Goal: Answer question/provide support: Share knowledge or assist other users

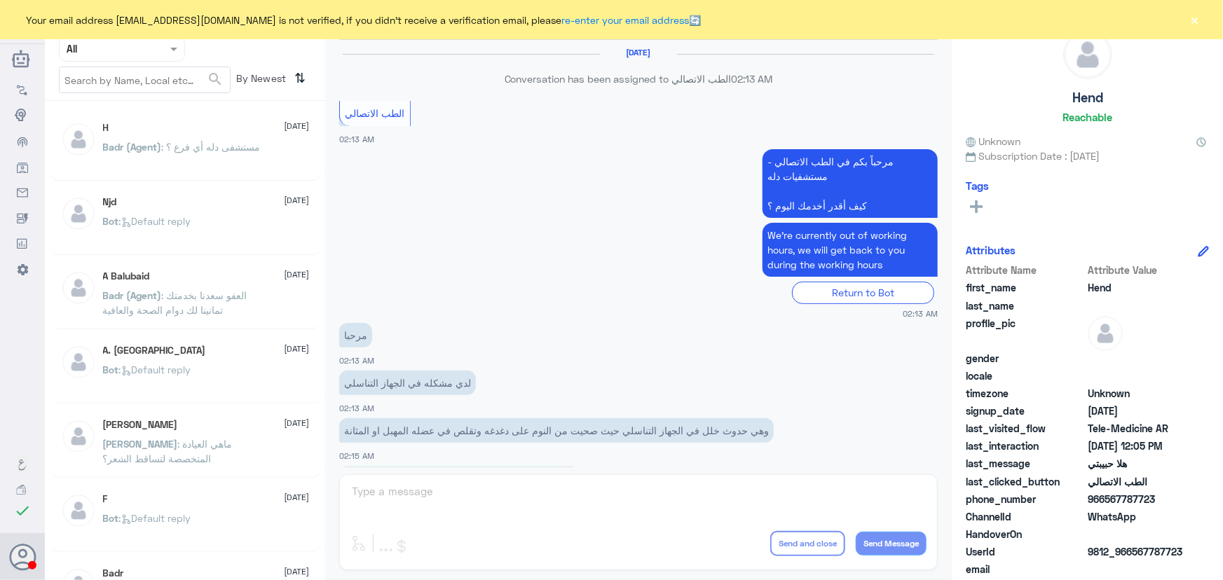
scroll to position [637, 0]
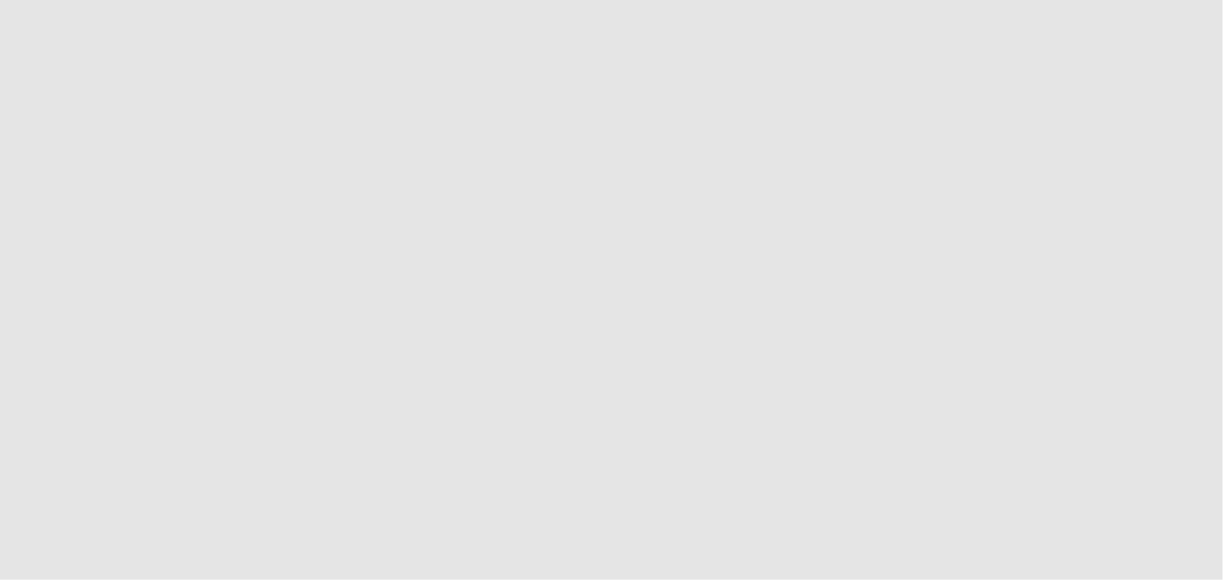
click at [1215, 23] on app-root at bounding box center [611, 290] width 1223 height 580
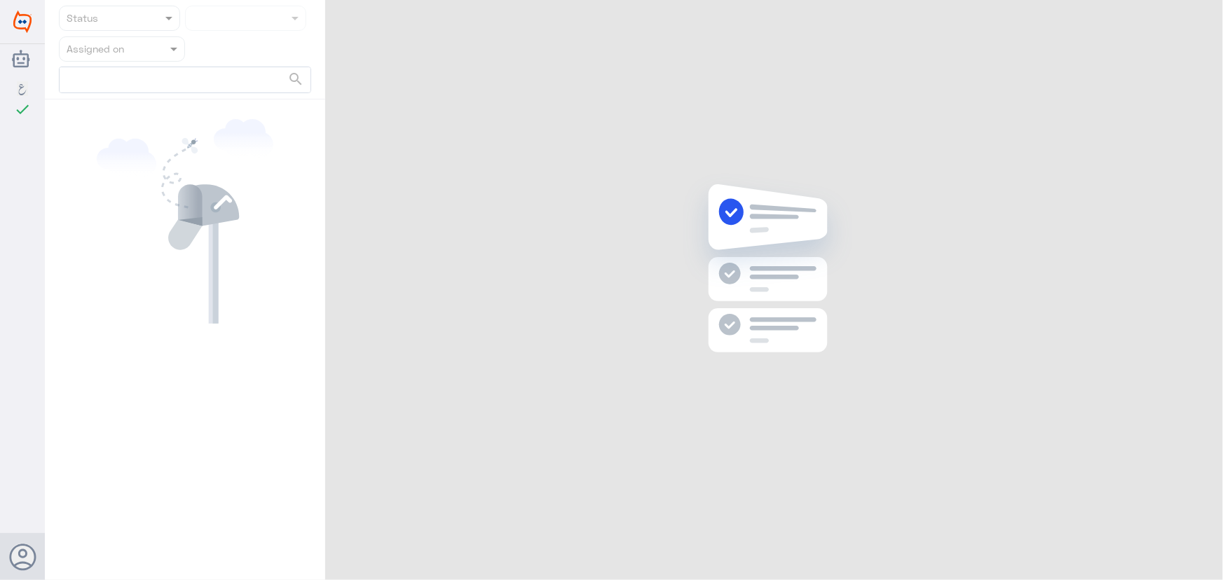
click at [1209, 24] on div "Dallah Hospitals check Nouf Zaid Status Assigned on search" at bounding box center [611, 290] width 1223 height 580
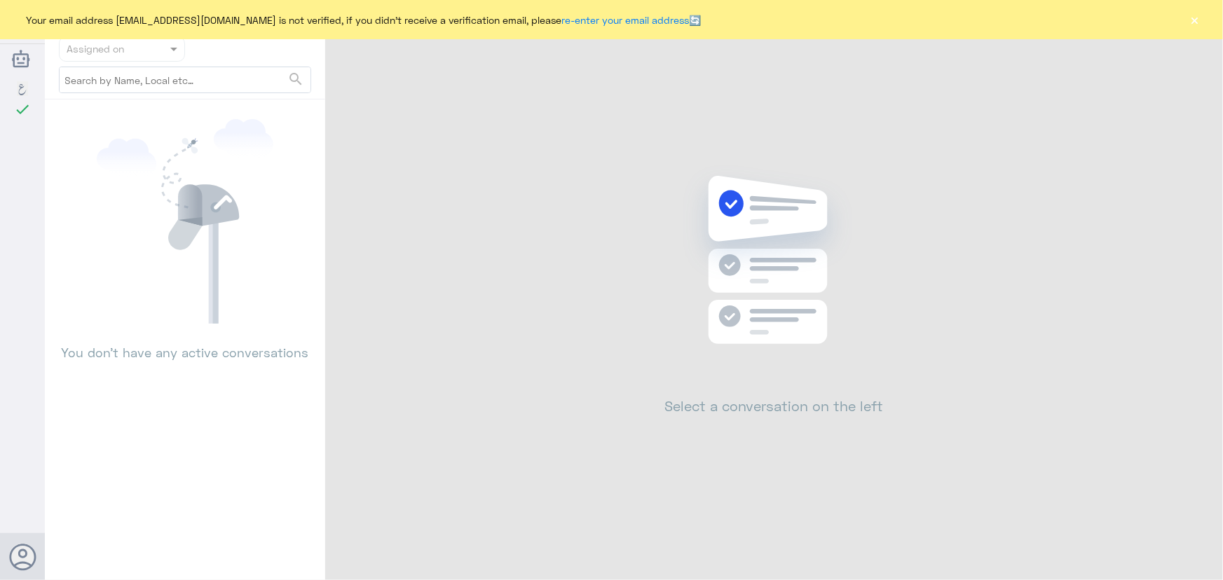
click at [1209, 24] on div "Your email address n_zaid@DallahHealth.com is not verified, if you didn't recei…" at bounding box center [611, 19] width 1223 height 39
drag, startPoint x: 1198, startPoint y: 24, endPoint x: 1110, endPoint y: 71, distance: 100.0
click at [1197, 24] on button "×" at bounding box center [1195, 20] width 14 height 14
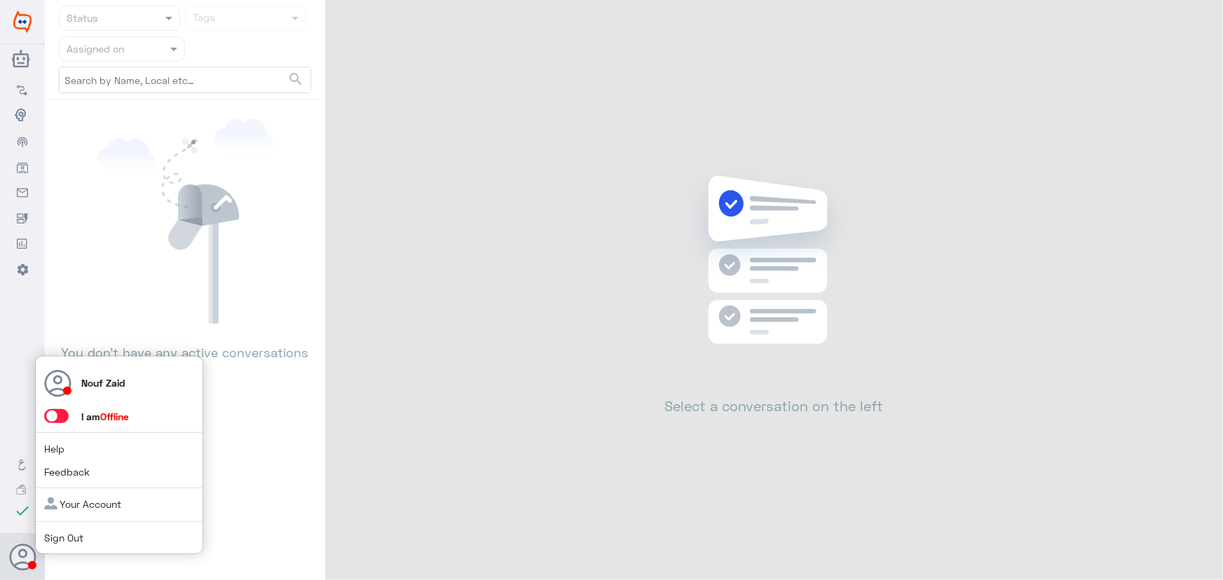
click at [59, 418] on span at bounding box center [56, 416] width 25 height 14
click at [0, 0] on input "checkbox" at bounding box center [0, 0] width 0 height 0
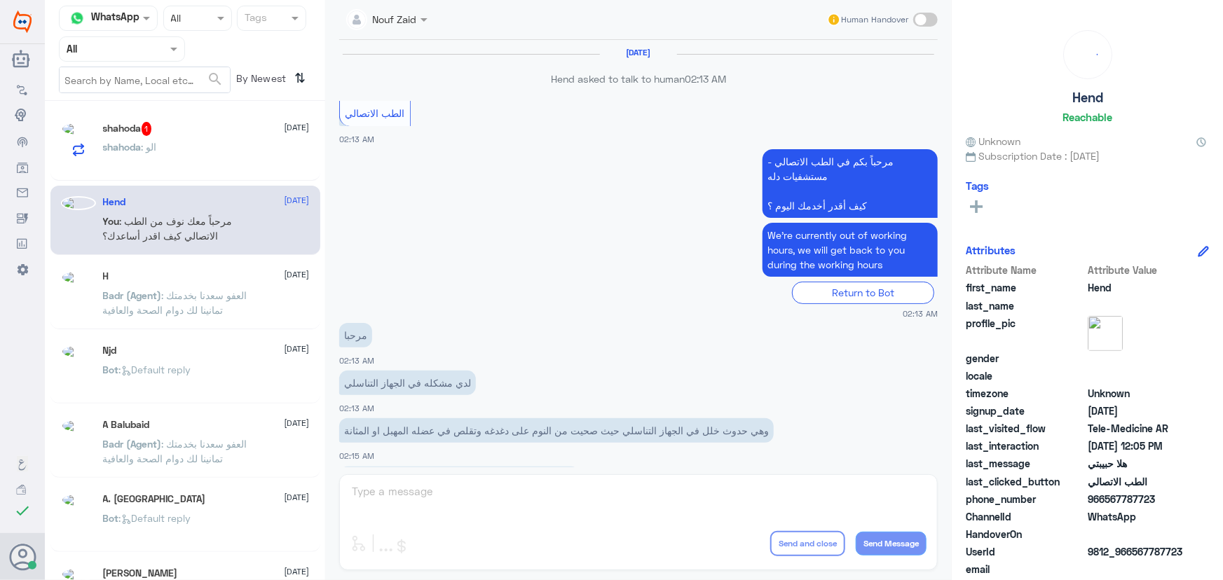
scroll to position [637, 0]
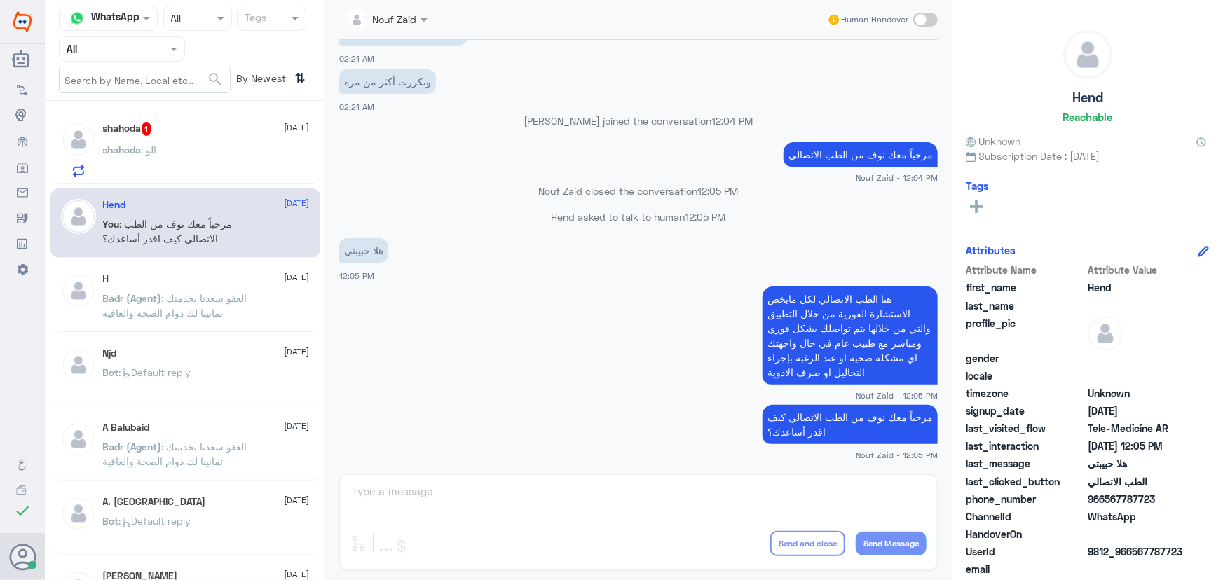
click at [196, 155] on div "shahoda : الو" at bounding box center [206, 162] width 207 height 32
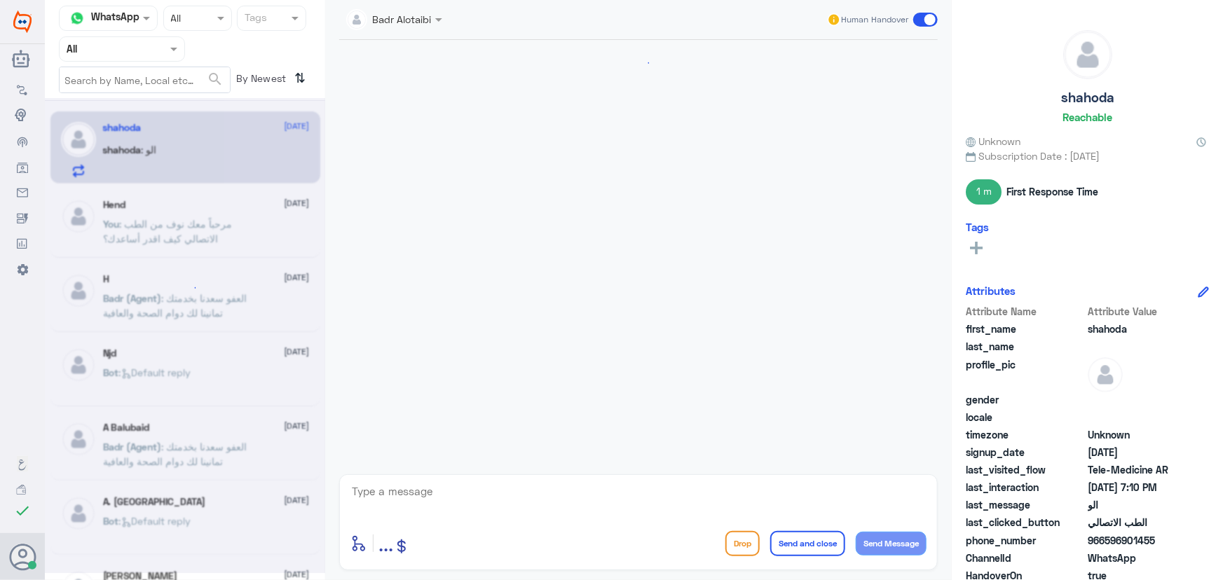
scroll to position [316, 0]
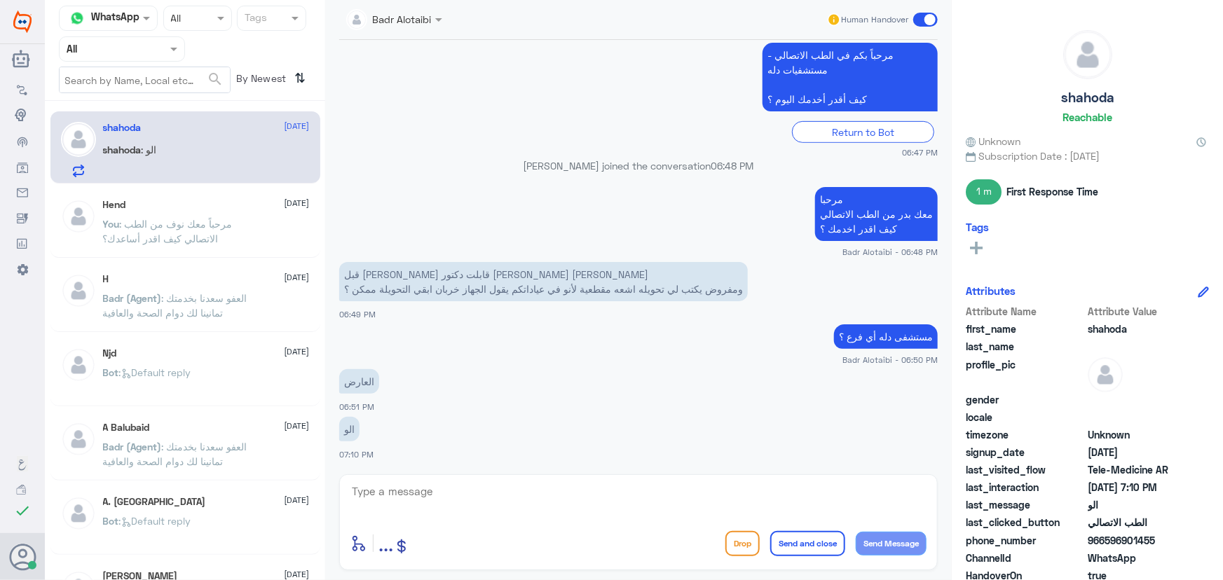
click at [209, 206] on div "Hend 1 September" at bounding box center [206, 205] width 207 height 12
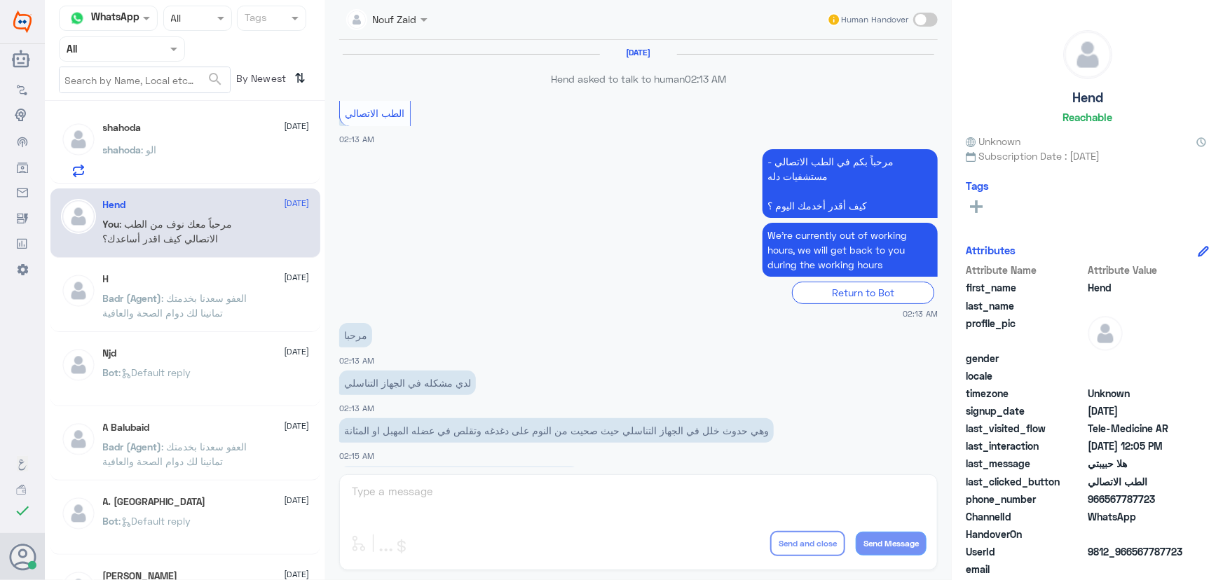
scroll to position [637, 0]
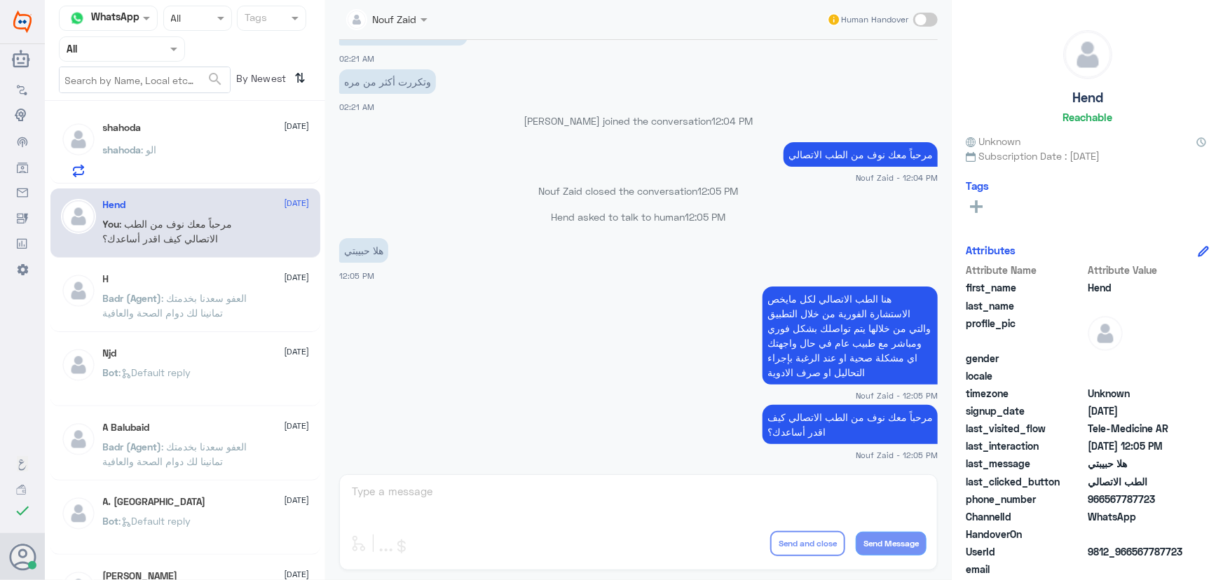
click at [185, 159] on div "shahoda : الو" at bounding box center [206, 162] width 207 height 32
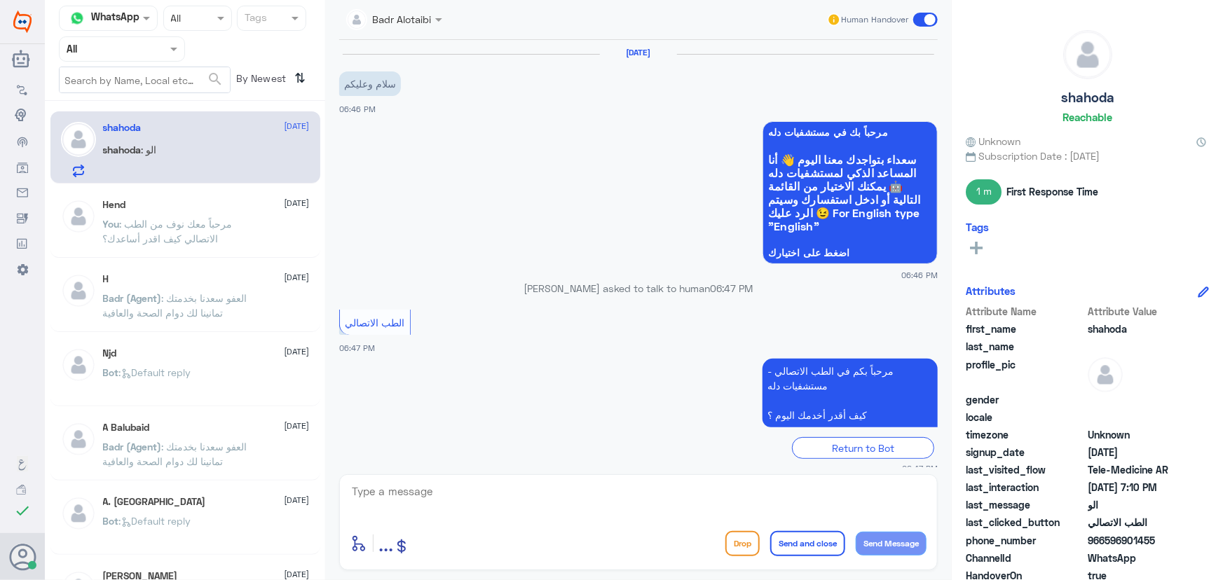
scroll to position [316, 0]
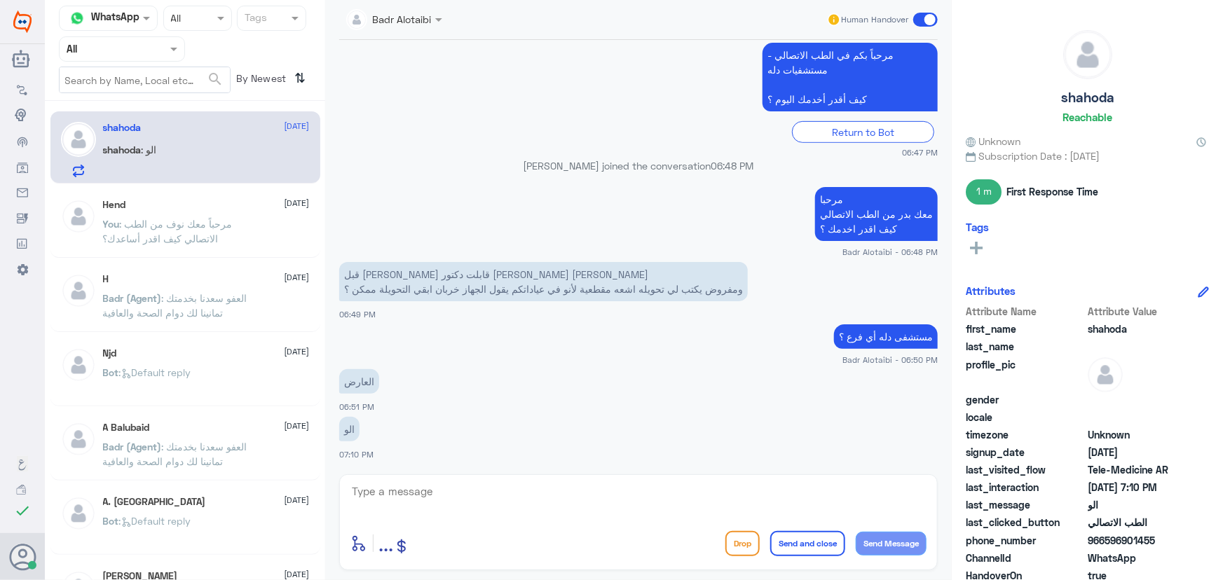
click at [280, 256] on div "Hend 1 September You : مرحباً معك نوف من الطب الاتصالي كيف اقدر أساعدك؟" at bounding box center [185, 223] width 270 height 69
click at [271, 245] on div "You : مرحباً معك نوف من الطب الاتصالي كيف اقدر أساعدك؟" at bounding box center [206, 236] width 207 height 32
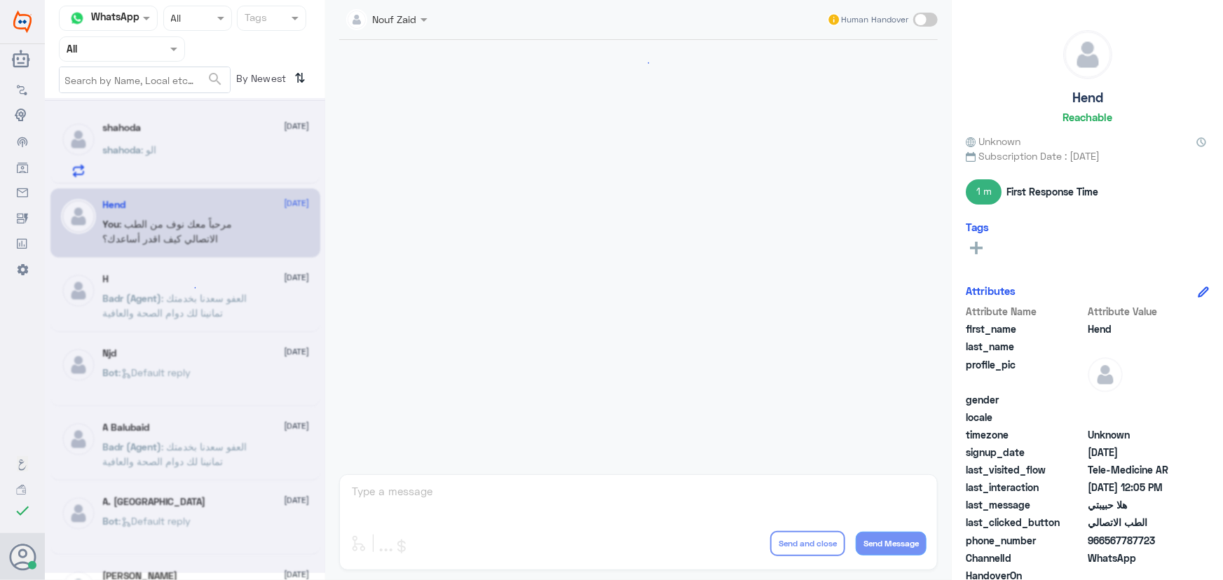
scroll to position [637, 0]
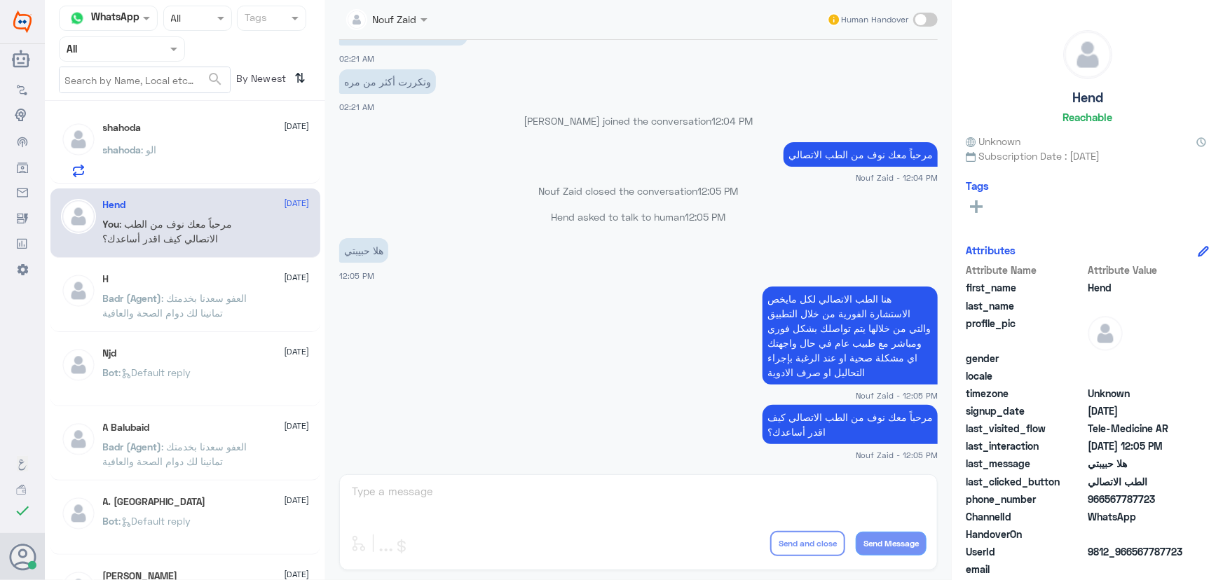
click at [396, 13] on input "text" at bounding box center [371, 19] width 50 height 16
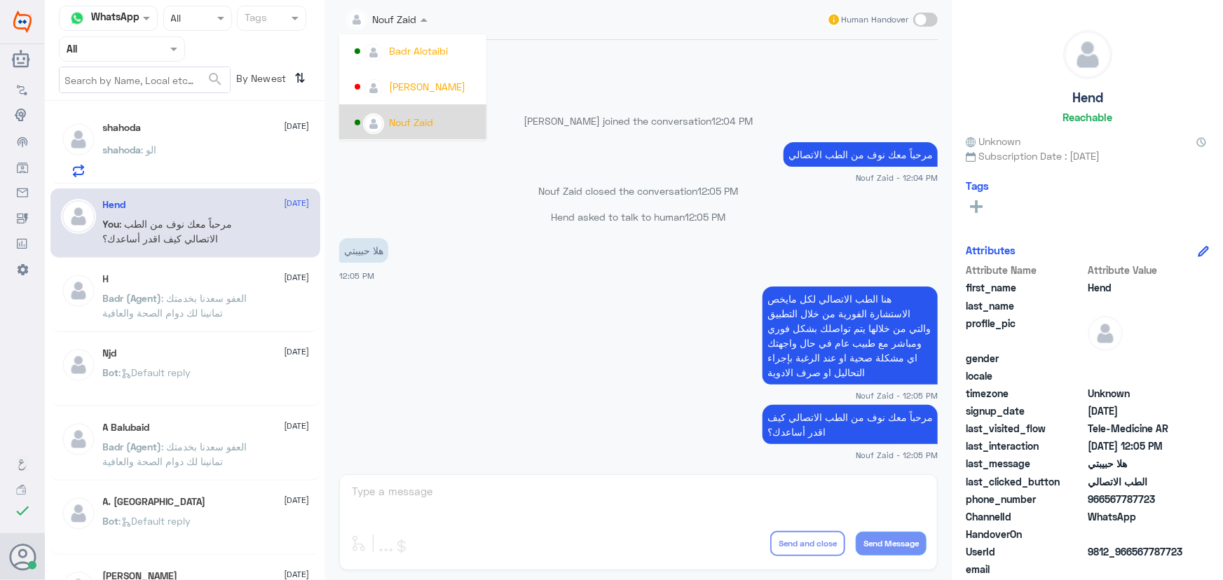
click at [452, 242] on app-msgs-text "هلا حبيبتي" at bounding box center [638, 251] width 599 height 26
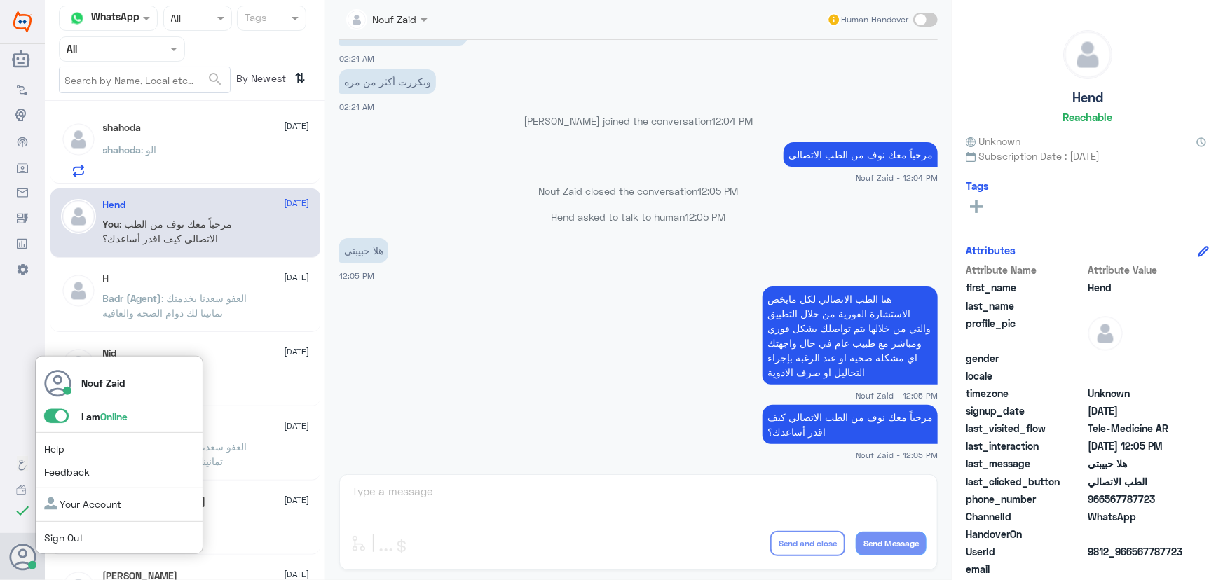
click at [68, 417] on span at bounding box center [56, 416] width 25 height 14
click at [0, 0] on input "checkbox" at bounding box center [0, 0] width 0 height 0
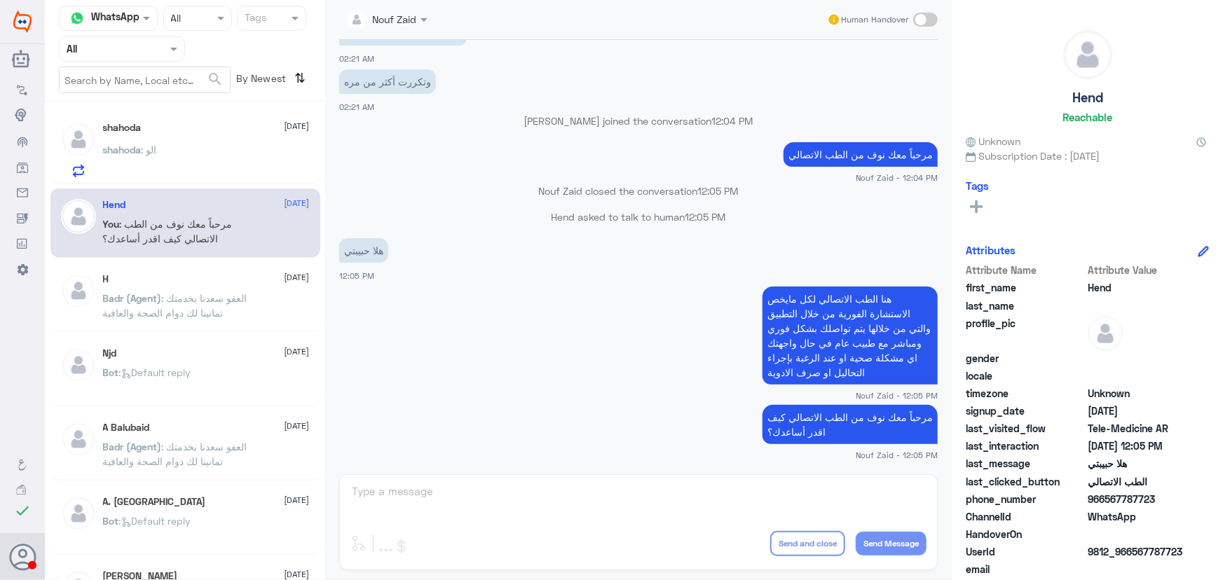
click at [140, 41] on input "text" at bounding box center [105, 49] width 77 height 16
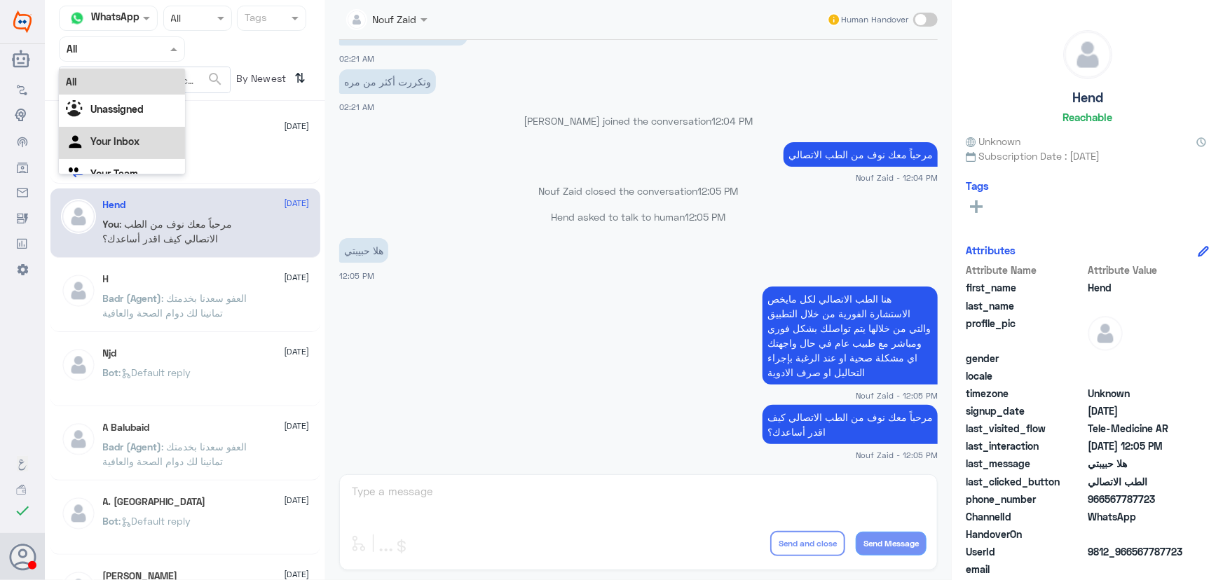
click at [119, 133] on div "Your Inbox" at bounding box center [122, 143] width 126 height 32
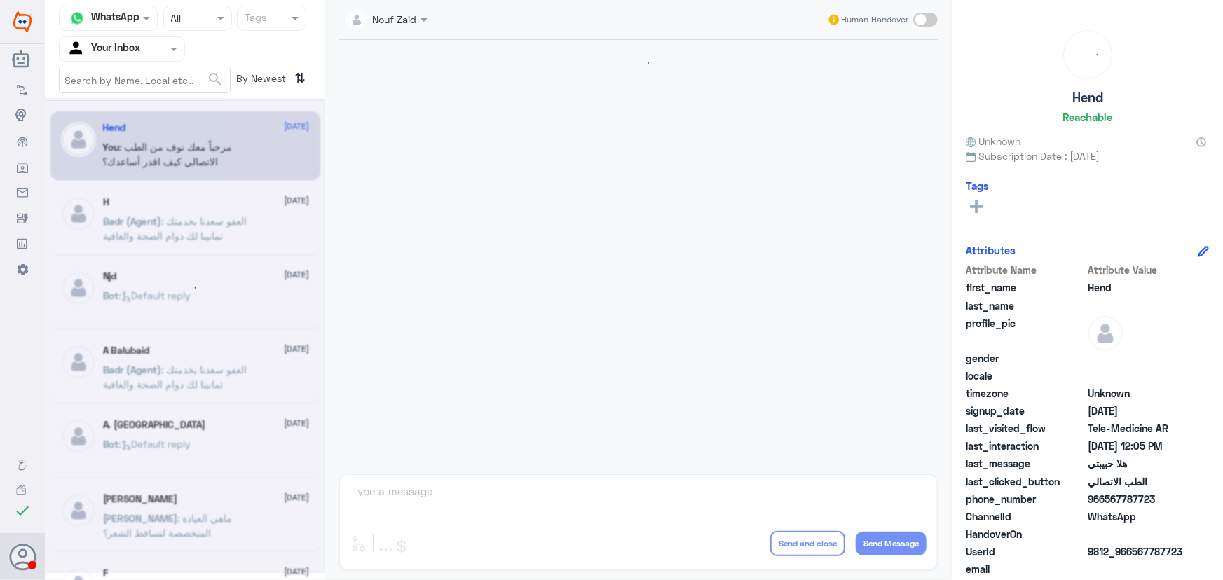
scroll to position [637, 0]
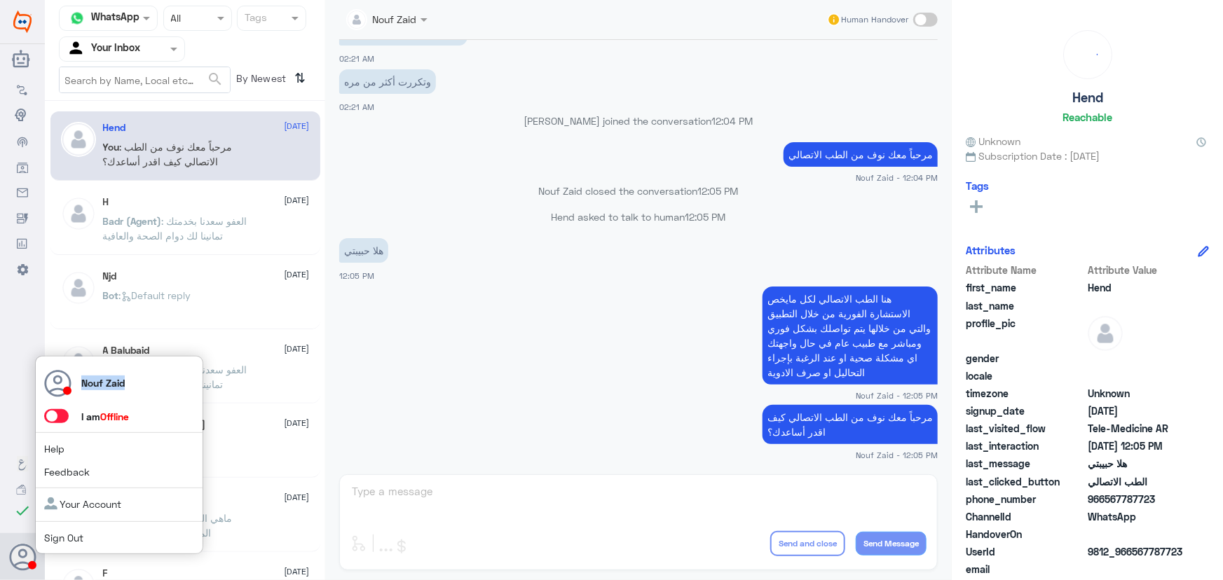
click at [64, 418] on div "Nouf Zaid I am Offline Help Feedback Your Account Sign Out" at bounding box center [119, 455] width 168 height 199
click at [64, 419] on span at bounding box center [56, 416] width 25 height 14
click at [0, 0] on input "checkbox" at bounding box center [0, 0] width 0 height 0
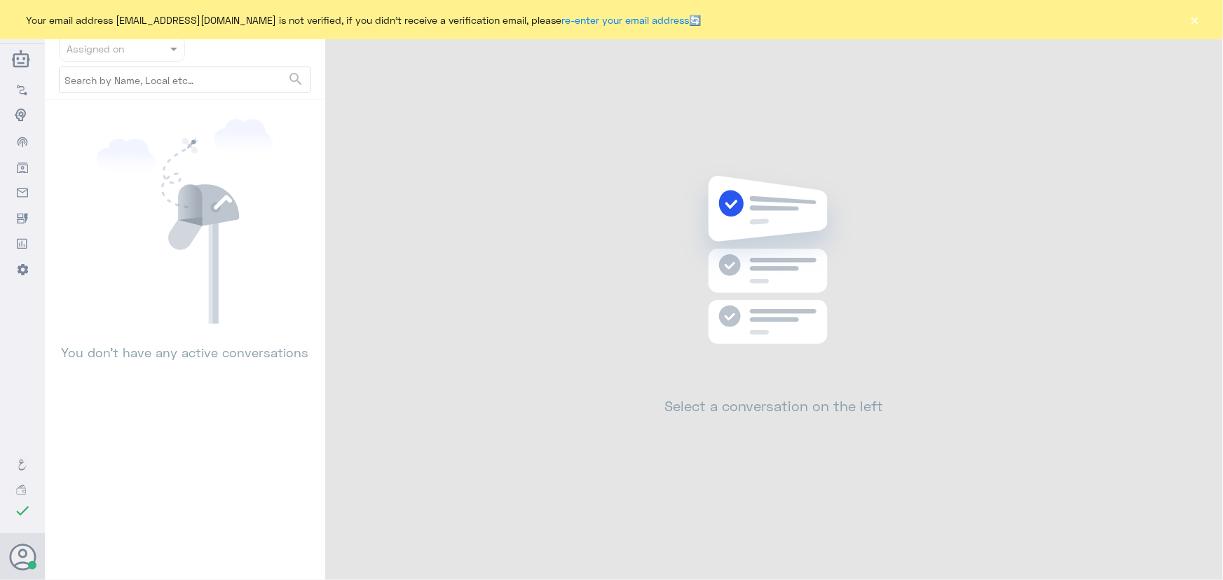
drag, startPoint x: 1197, startPoint y: 20, endPoint x: 1182, endPoint y: 41, distance: 25.7
click at [1196, 20] on button "×" at bounding box center [1195, 20] width 14 height 14
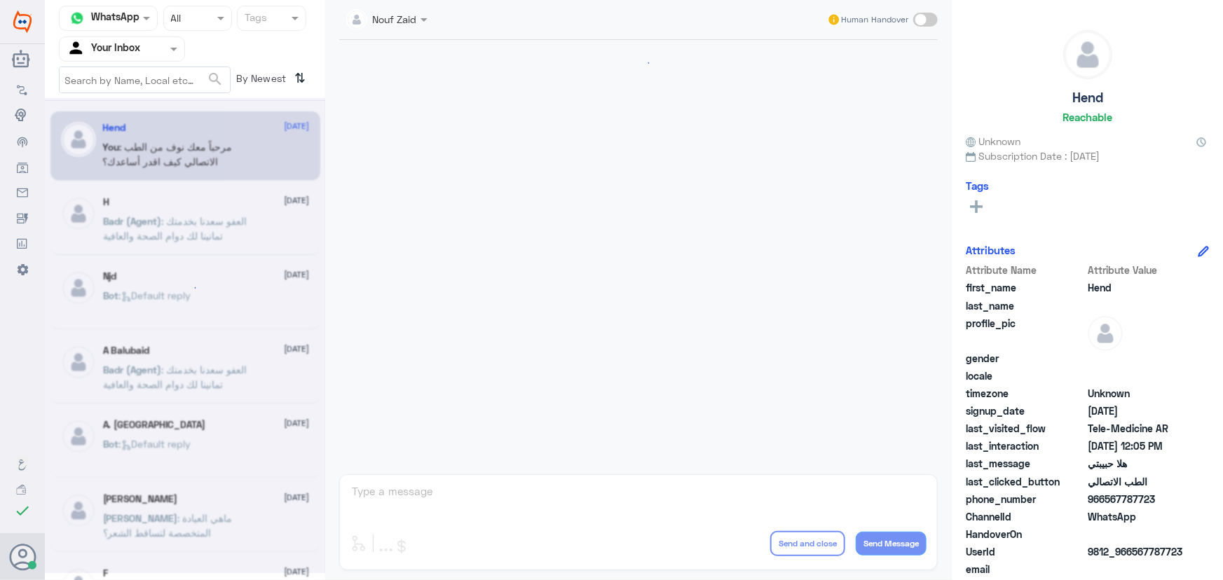
scroll to position [637, 0]
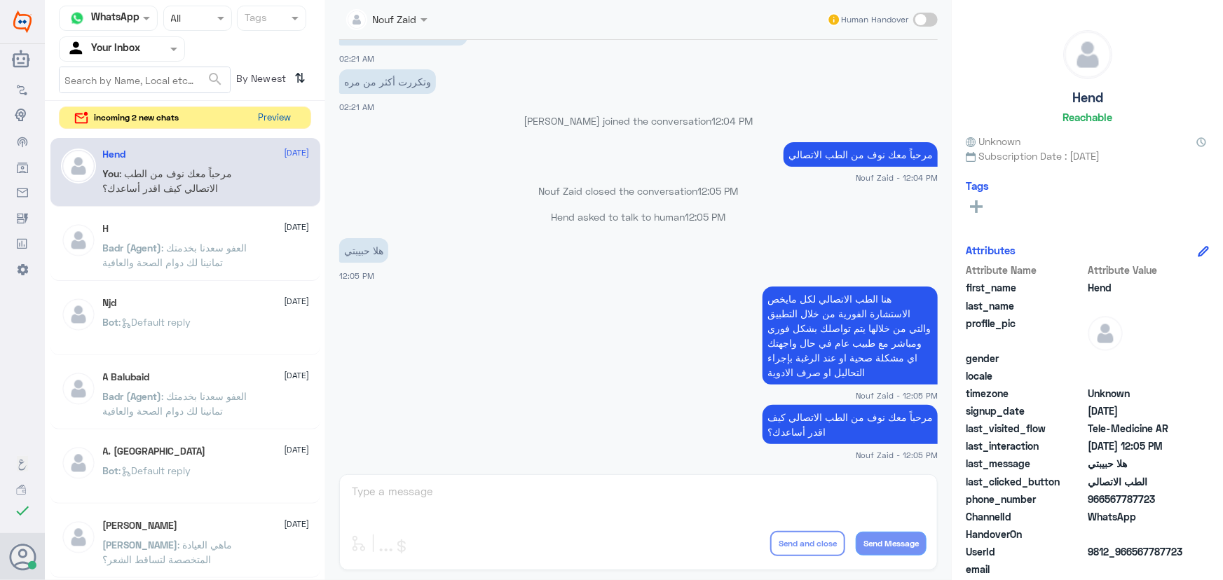
click at [287, 118] on button "Preview" at bounding box center [274, 118] width 43 height 22
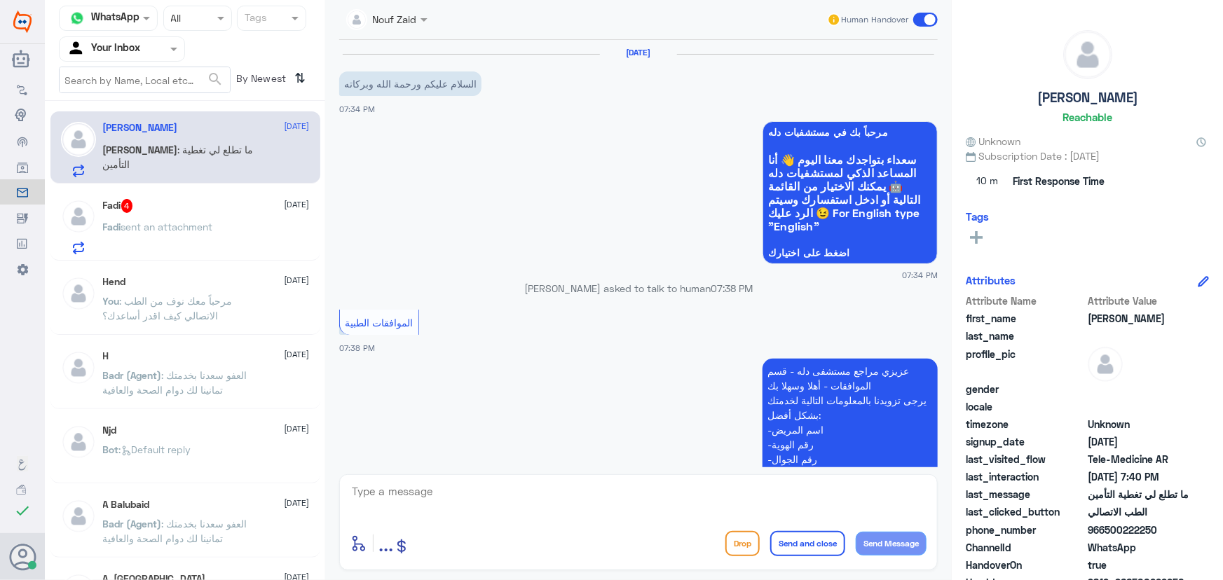
scroll to position [1149, 0]
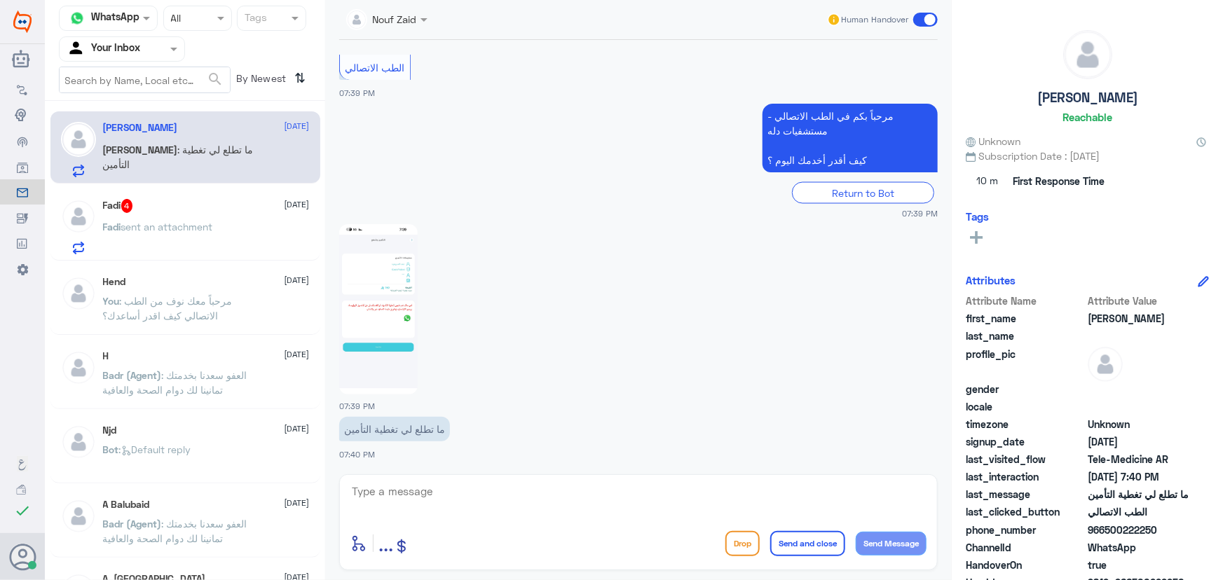
click at [179, 208] on div "Fadi 4 22 September" at bounding box center [206, 206] width 207 height 14
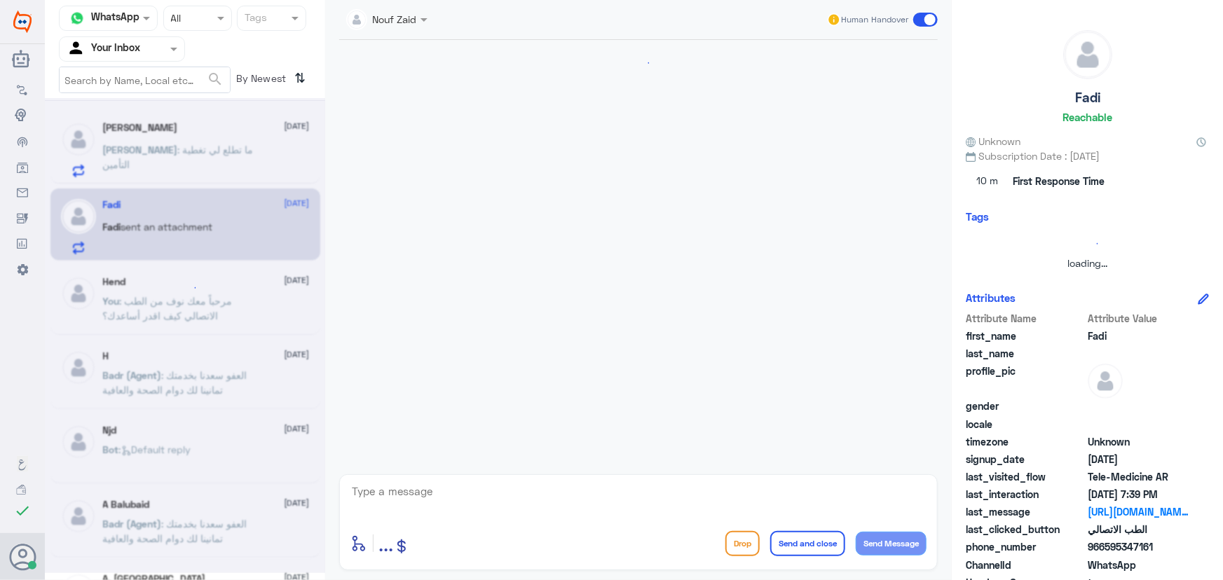
scroll to position [254, 0]
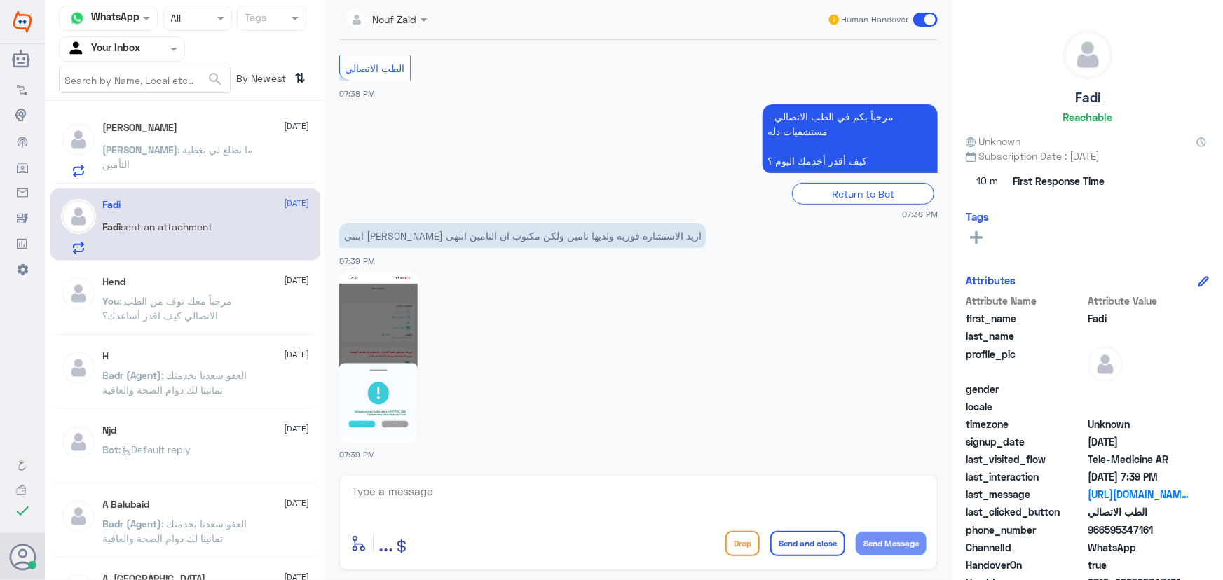
click at [465, 498] on textarea at bounding box center [639, 499] width 576 height 34
paste textarea "مرحباً معك نوف من الطب الاتصالي"
type textarea "مرحباً معك نوف من الطب الاتصالي"
click at [876, 543] on button "Send Message" at bounding box center [891, 544] width 71 height 24
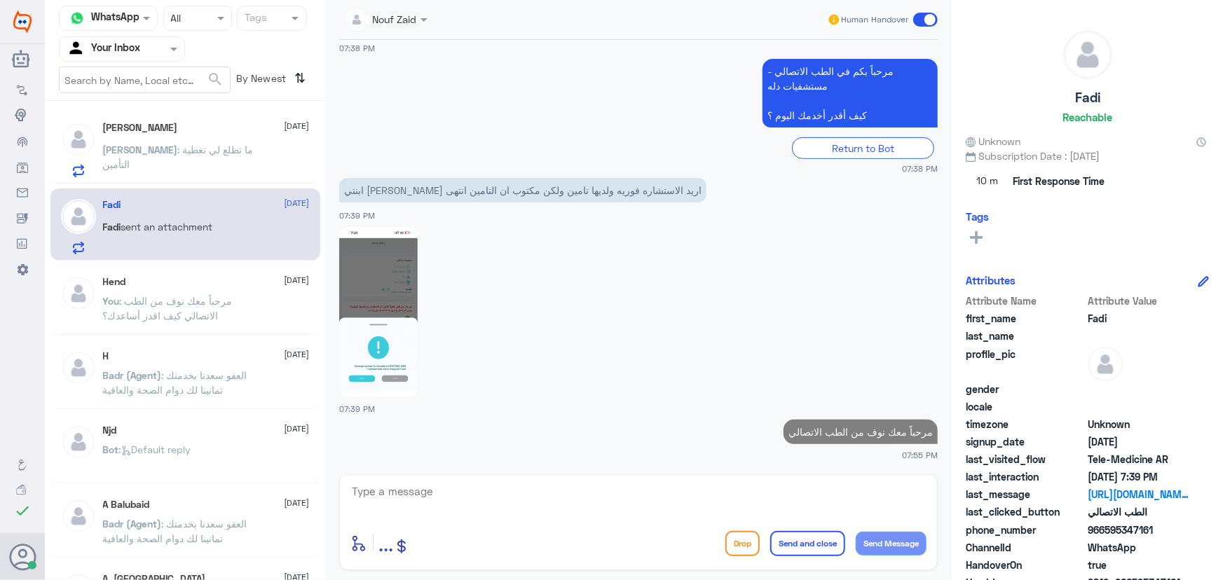
click at [721, 489] on textarea at bounding box center [639, 499] width 576 height 34
type textarea "l"
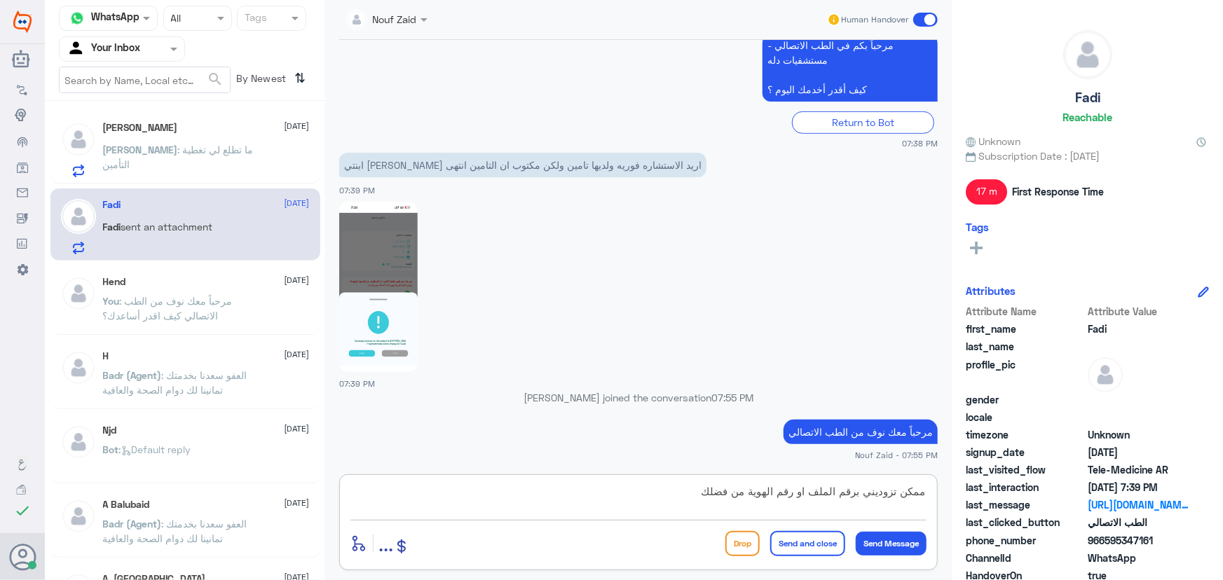
type textarea "ممكن تزوديني برقم الملف او رقم الهوية من فضلك"
drag, startPoint x: 653, startPoint y: 488, endPoint x: 976, endPoint y: 499, distance: 323.4
click at [976, 499] on div "Channel WhatsApp Status × All Tags Agent Filter Your Inbox search By Newest ⇅ ا…" at bounding box center [634, 292] width 1178 height 585
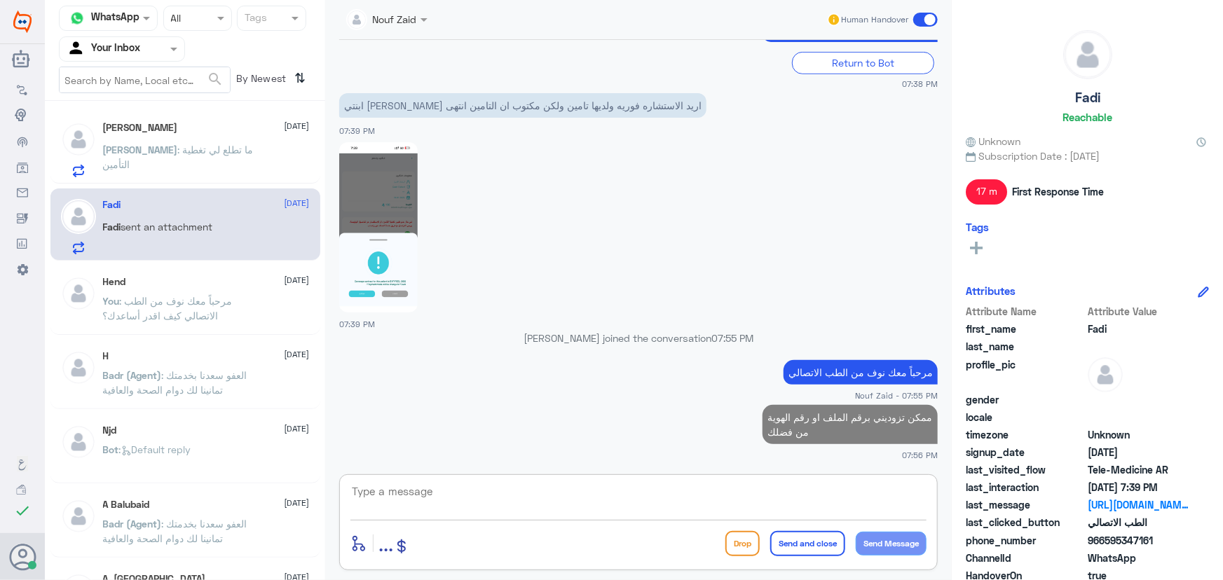
click at [268, 170] on div "ابوعبدالله : ما تطلع لي تغطية التأمين" at bounding box center [206, 162] width 207 height 32
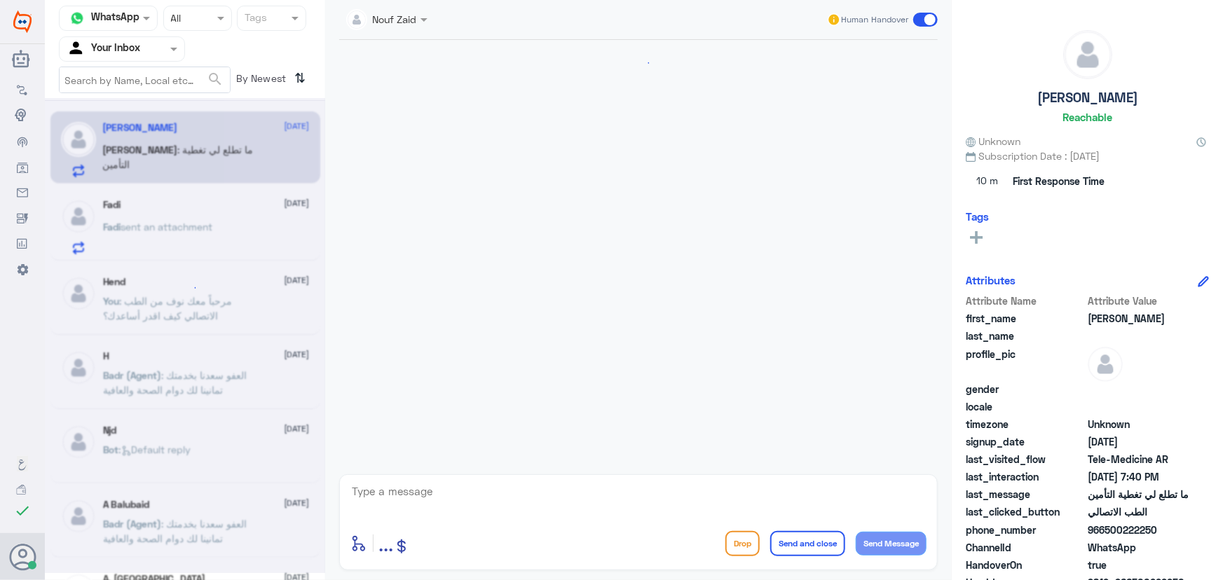
scroll to position [1149, 0]
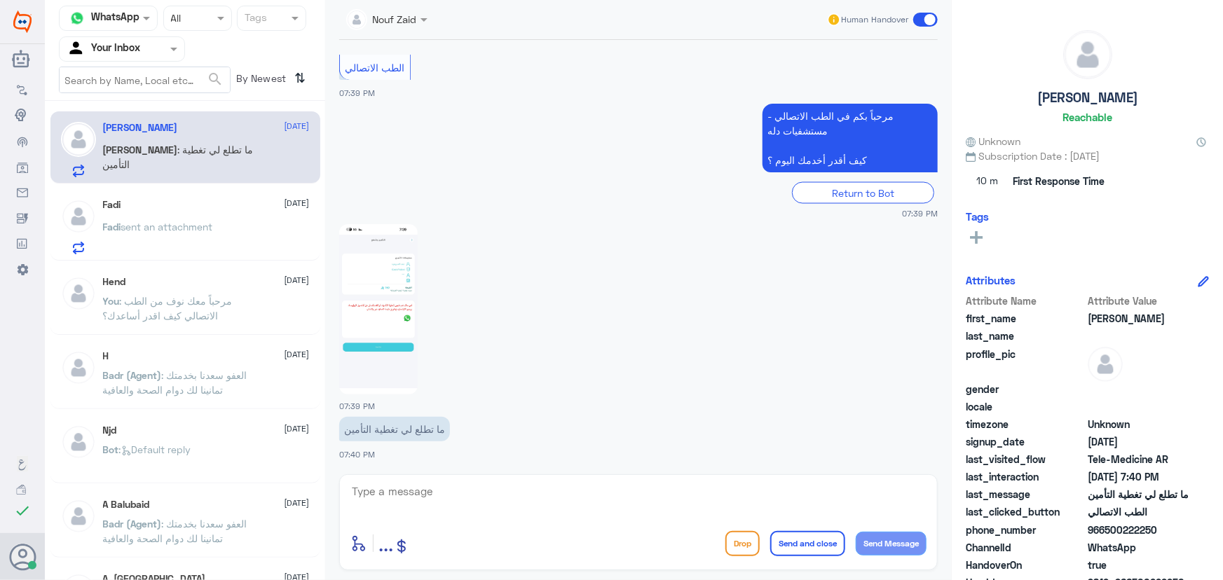
click at [456, 511] on textarea at bounding box center [639, 499] width 576 height 34
paste textarea "مرحباً معك نوف من الطب الاتصالي"
type textarea "مرحباً معك نوف من الطب الاتصالي"
click at [865, 543] on button "Send Message" at bounding box center [891, 544] width 71 height 24
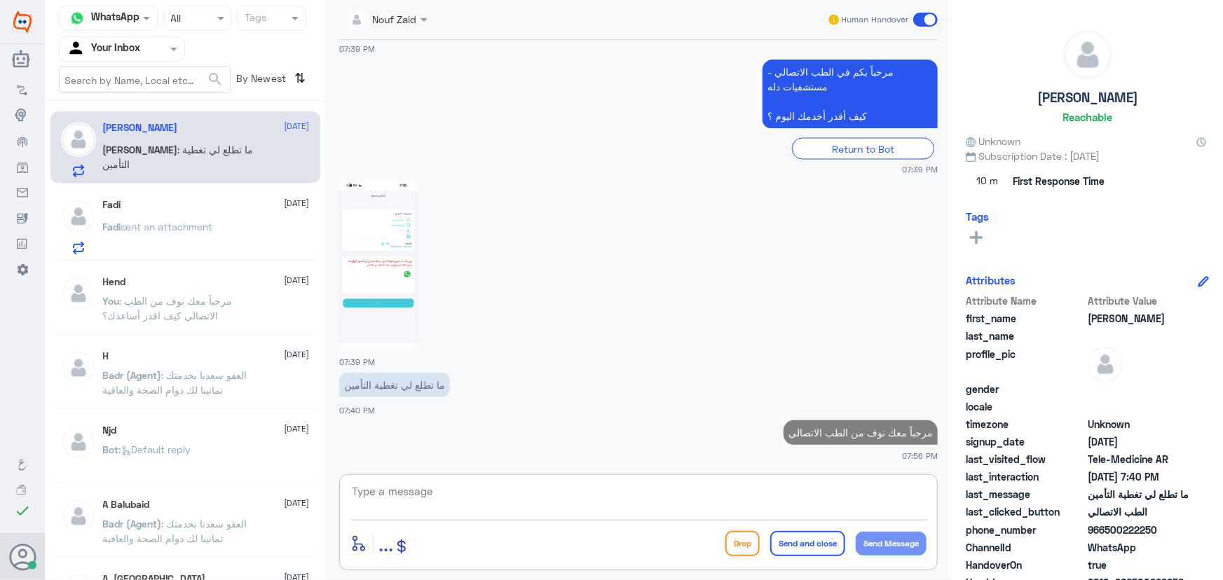
click at [810, 491] on textarea at bounding box center [639, 499] width 576 height 34
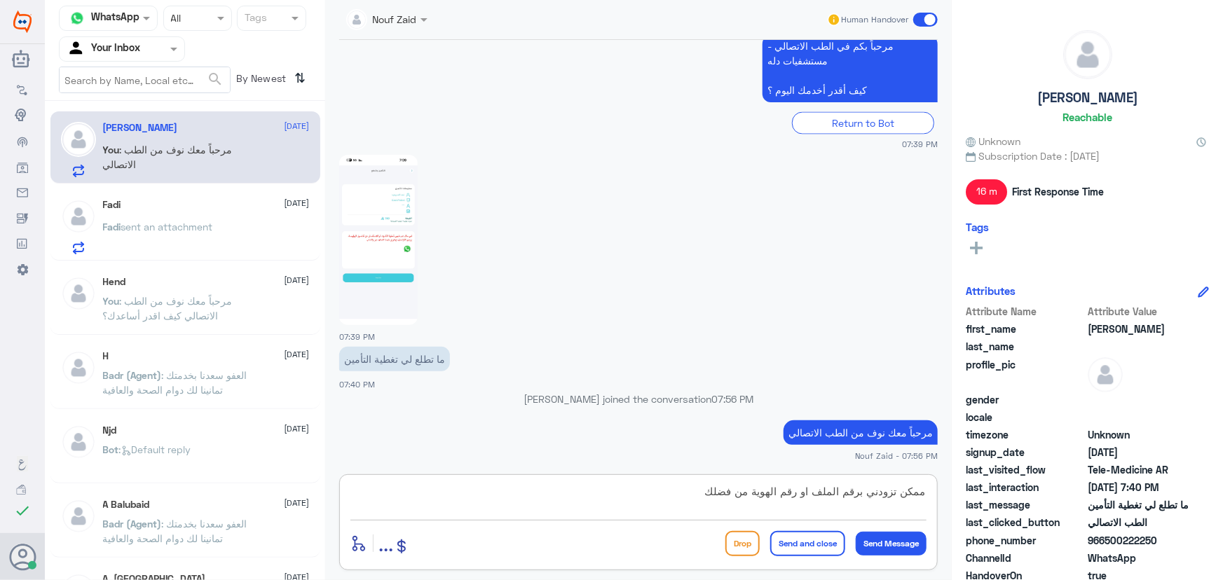
type textarea "ممكن تزودني برقم الملف او رقم الهوية من فضلك"
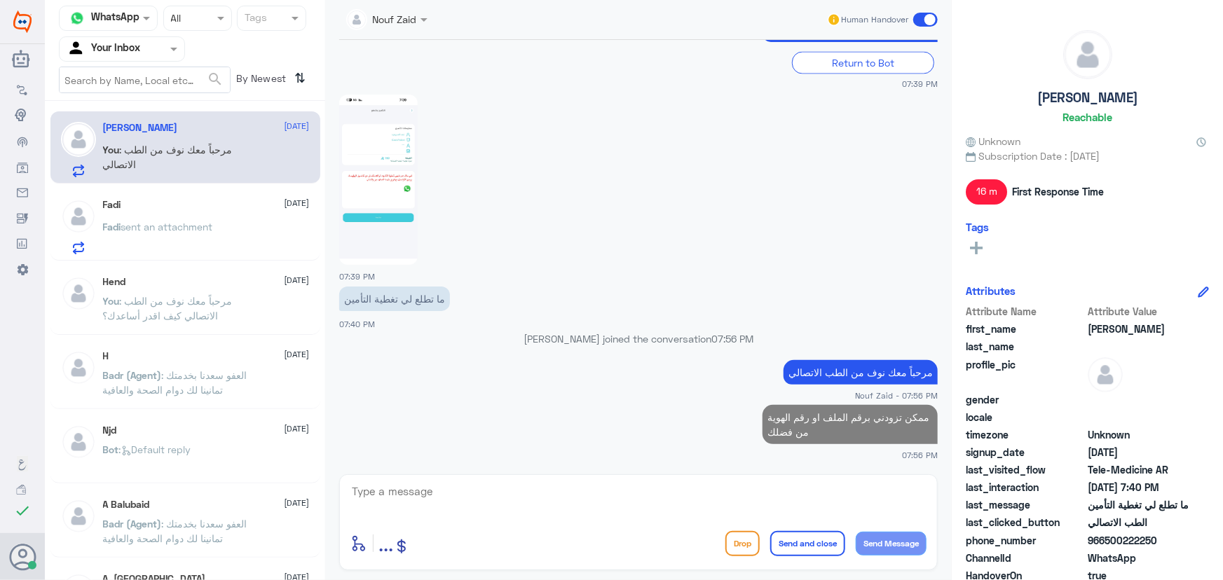
drag, startPoint x: 1106, startPoint y: 540, endPoint x: 1162, endPoint y: 540, distance: 56.8
click at [1162, 540] on span "966500222250" at bounding box center [1139, 540] width 102 height 15
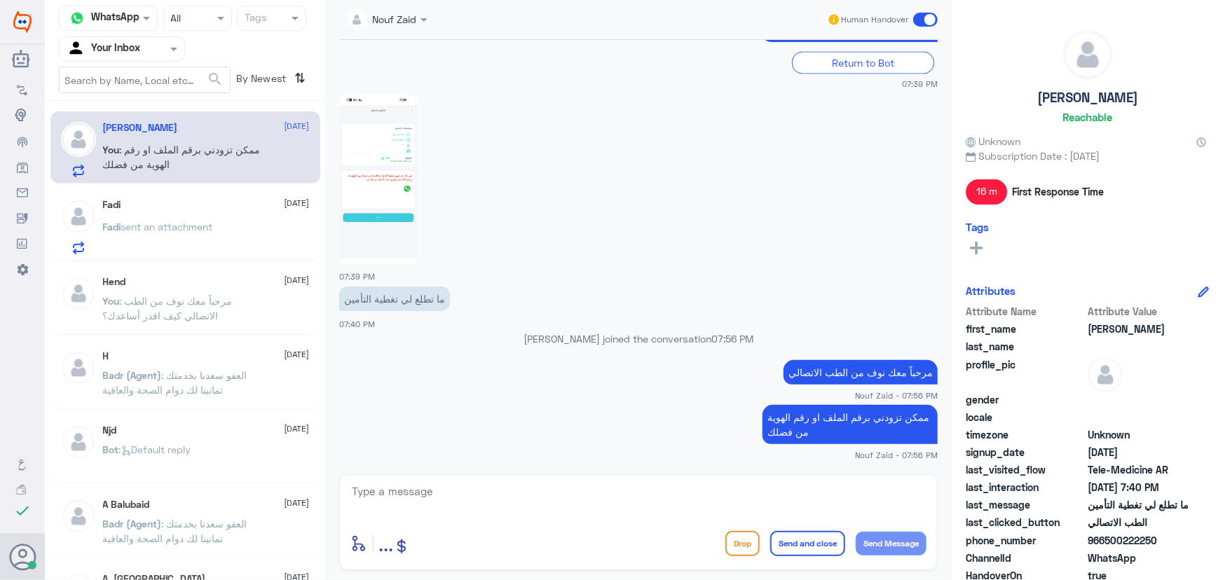
copy span "500222250"
drag, startPoint x: 581, startPoint y: 498, endPoint x: 590, endPoint y: 487, distance: 14.0
click at [580, 497] on textarea at bounding box center [639, 499] width 576 height 34
type textarea "تم تحديث التأمين الخاص بك يمكنك الان الاستفادة من الخدمة"
click at [821, 550] on button "Send and close" at bounding box center [807, 543] width 75 height 25
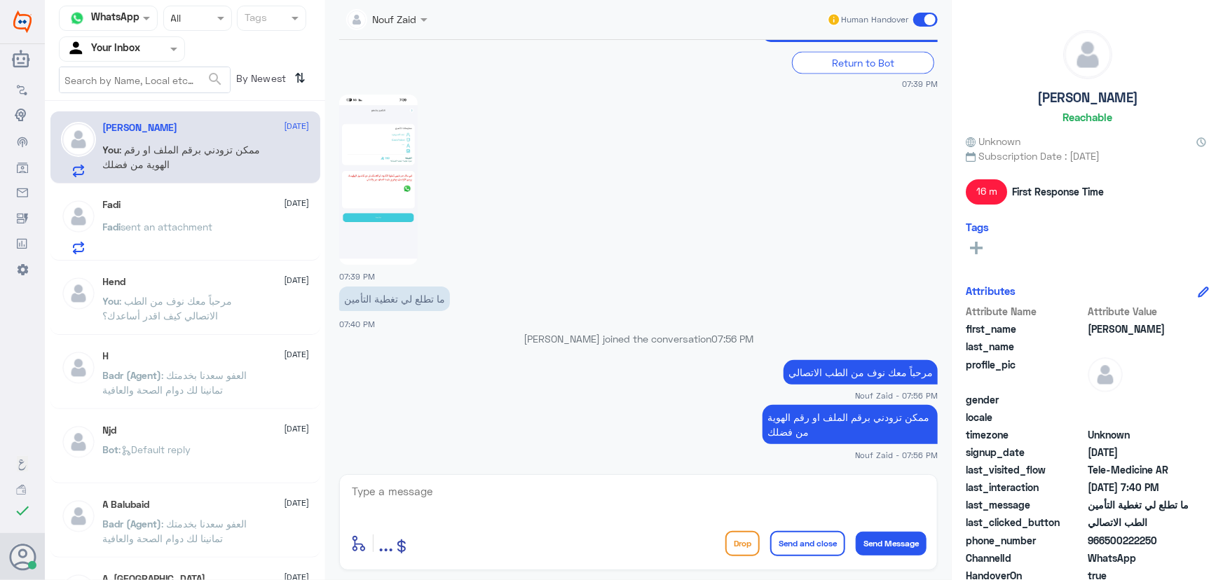
scroll to position [1312, 0]
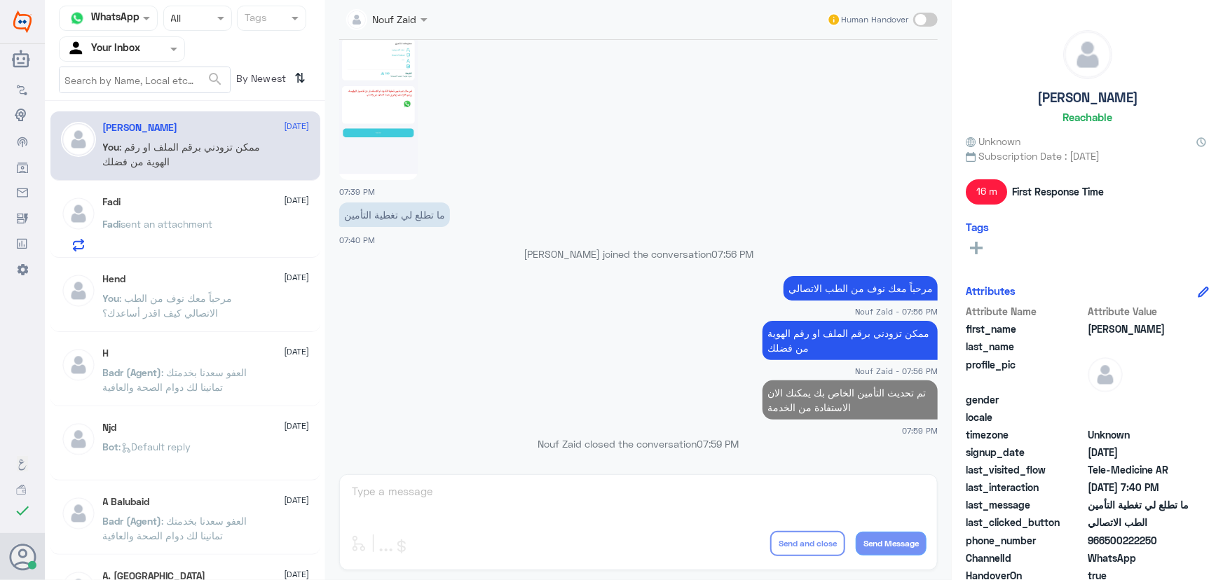
click at [255, 237] on div "Fadi sent an attachment" at bounding box center [206, 236] width 207 height 32
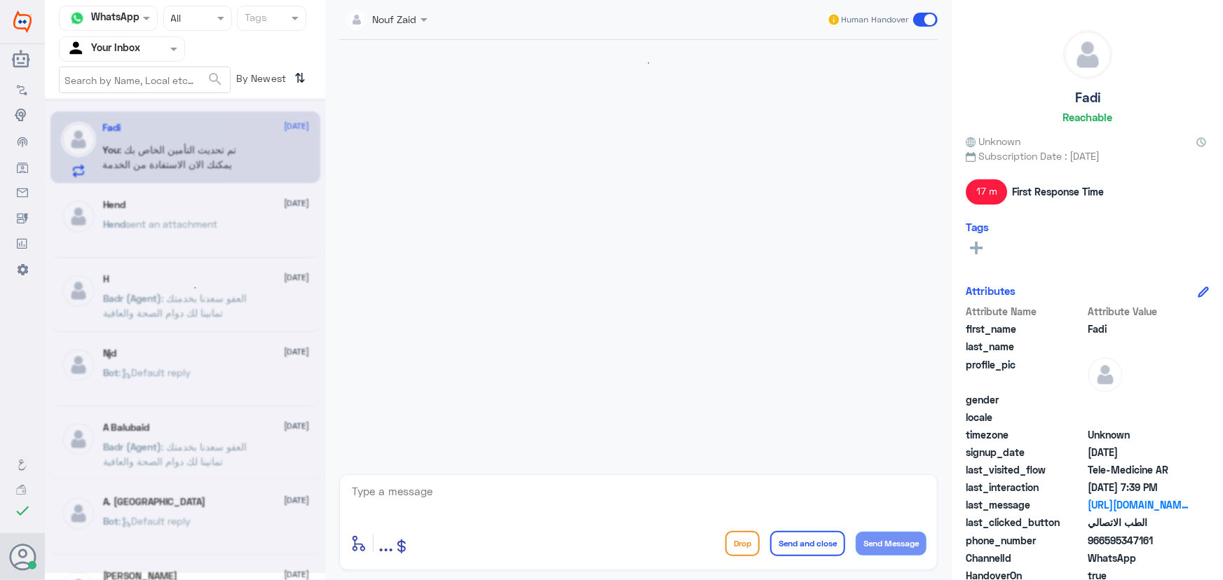
scroll to position [386, 0]
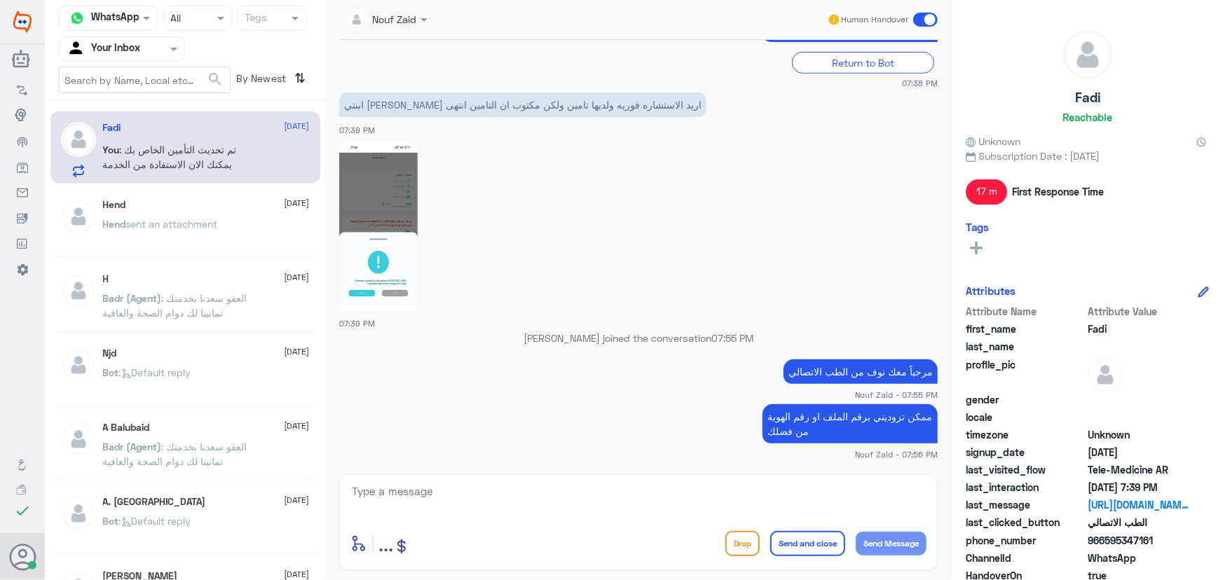
drag, startPoint x: 1103, startPoint y: 543, endPoint x: 1191, endPoint y: 536, distance: 87.9
click at [1190, 536] on div "phone_number 966595347161" at bounding box center [1087, 542] width 243 height 18
copy span "595347161"
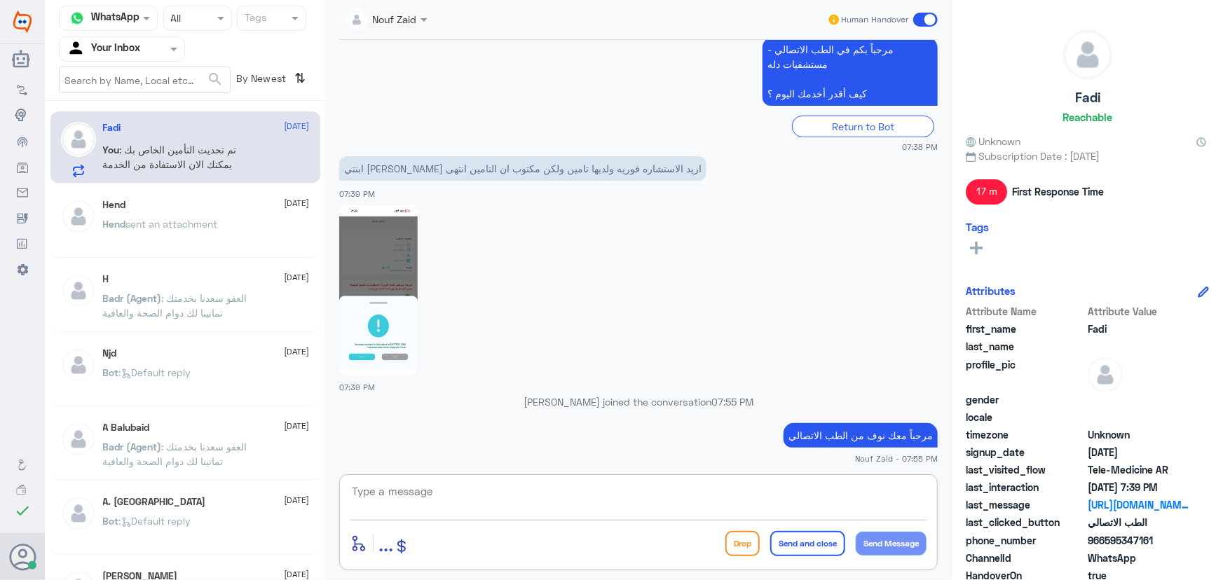
click at [647, 484] on textarea at bounding box center [639, 499] width 576 height 34
type textarea "ن"
type textarea "تم تحديث التأمين الخاص بليليان يمكنك الان الاستفادة من الخدمة"
drag, startPoint x: 807, startPoint y: 543, endPoint x: 801, endPoint y: 532, distance: 12.9
click at [805, 541] on button "Send and close" at bounding box center [807, 543] width 75 height 25
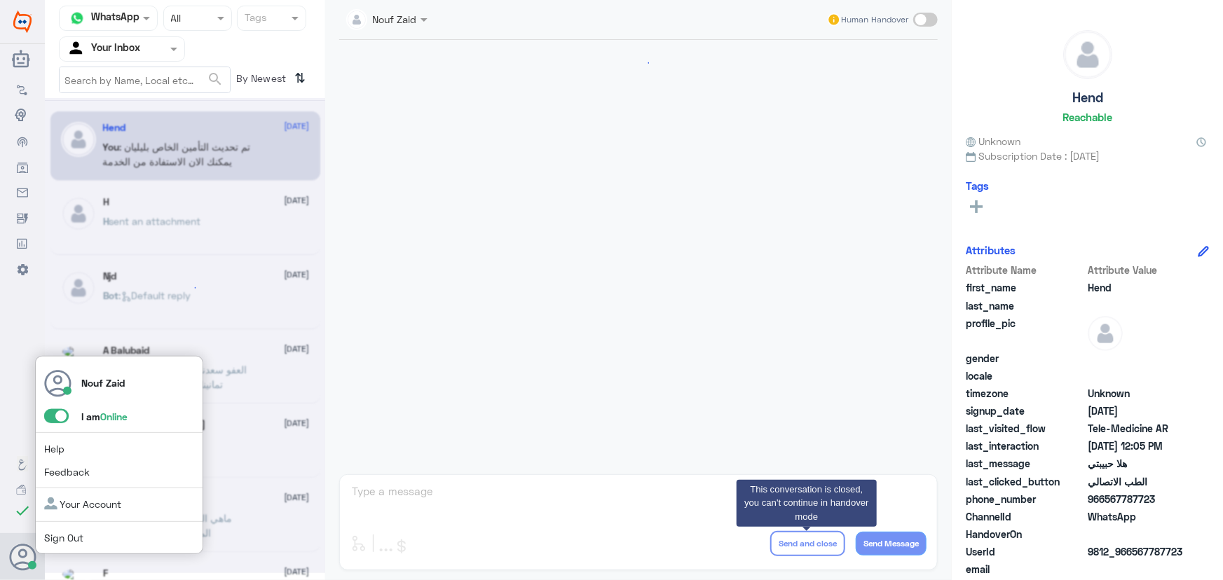
scroll to position [637, 0]
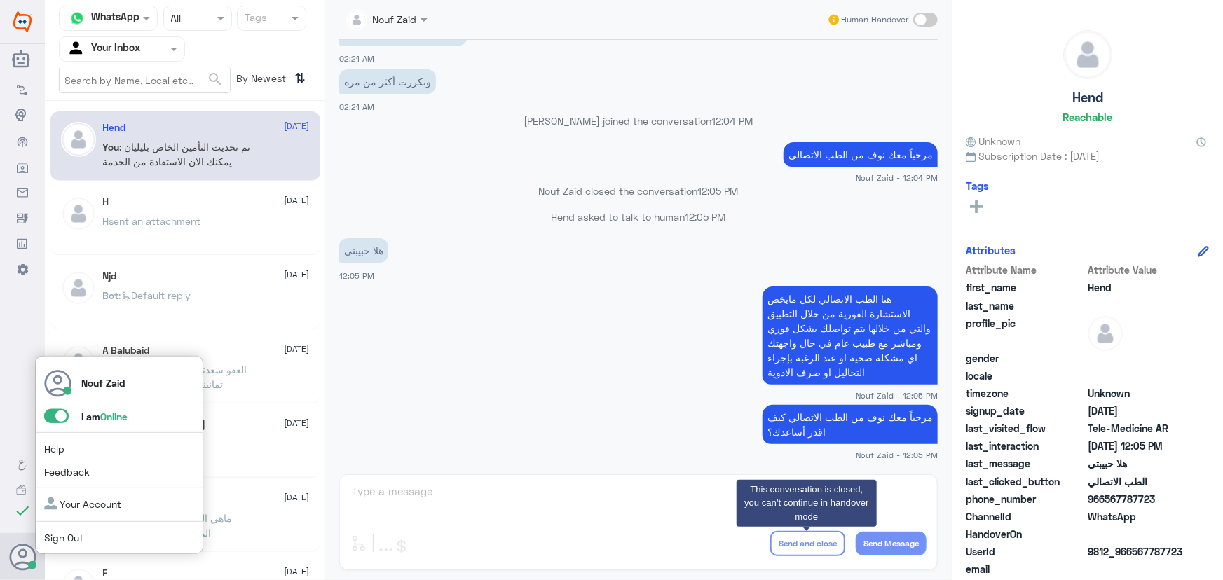
click at [51, 418] on span at bounding box center [56, 416] width 25 height 14
click at [0, 0] on input "checkbox" at bounding box center [0, 0] width 0 height 0
